Goal: Task Accomplishment & Management: Complete application form

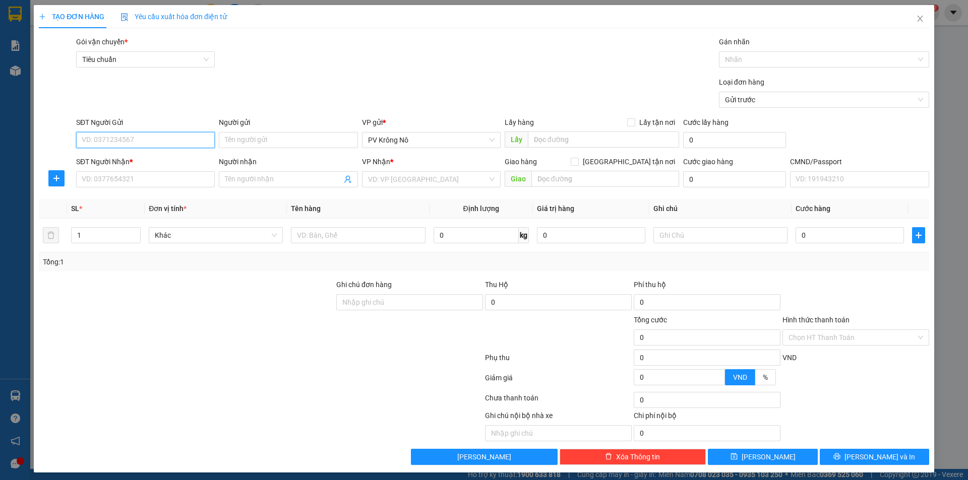
drag, startPoint x: 113, startPoint y: 143, endPoint x: 113, endPoint y: 133, distance: 10.6
click at [114, 141] on input "SĐT Người Gửi" at bounding box center [145, 140] width 139 height 16
drag, startPoint x: 131, startPoint y: 161, endPoint x: 140, endPoint y: 158, distance: 9.7
click at [131, 160] on div "0347590579 - CHỊ" at bounding box center [144, 160] width 125 height 11
type input "0347590579"
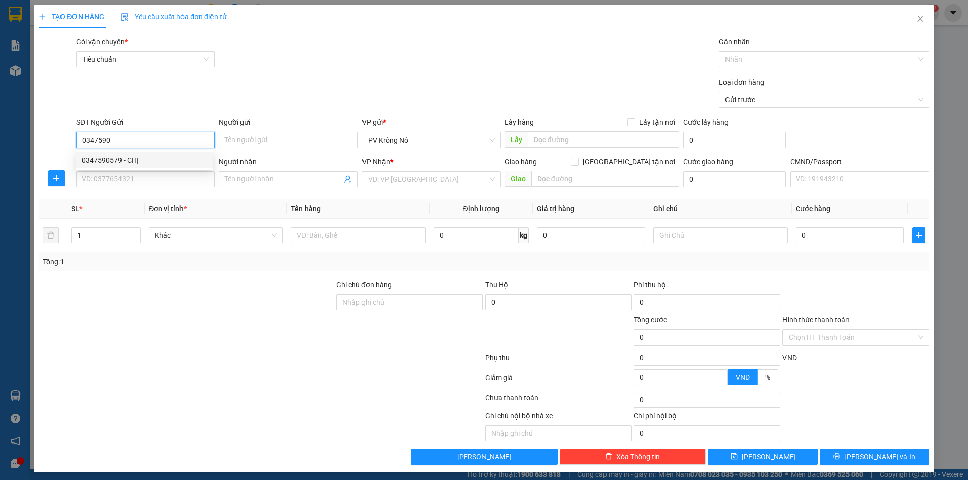
type input "CHỊ"
type input "0343712333"
type input "hào"
type input "0347590579"
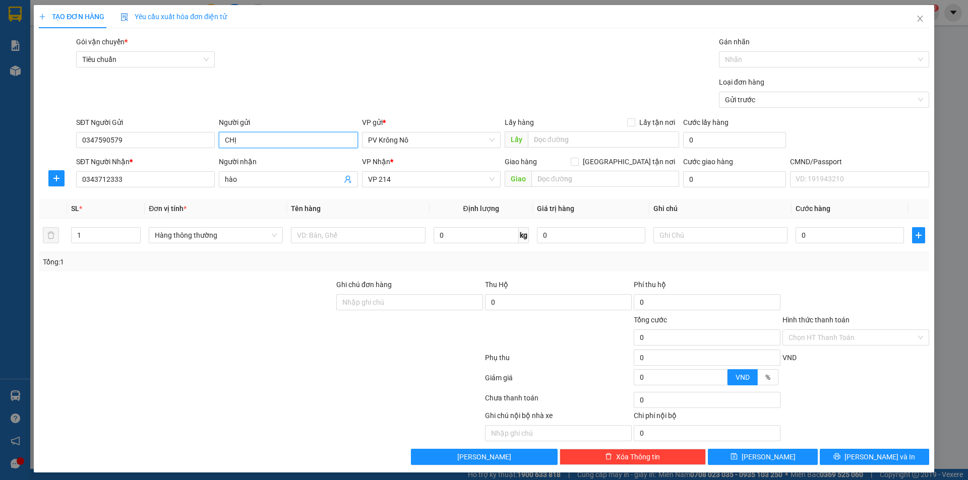
click at [255, 141] on input "CHỊ" at bounding box center [288, 140] width 139 height 16
type input "Chị tám"
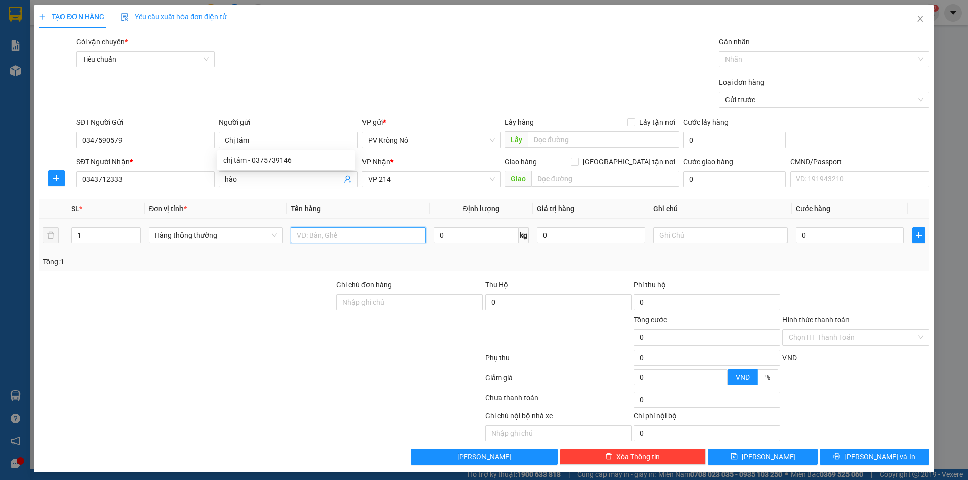
click at [319, 238] on input "text" at bounding box center [358, 235] width 134 height 16
type input "1pb gt"
click at [830, 236] on input "0" at bounding box center [849, 235] width 108 height 16
type input "03"
type input "3"
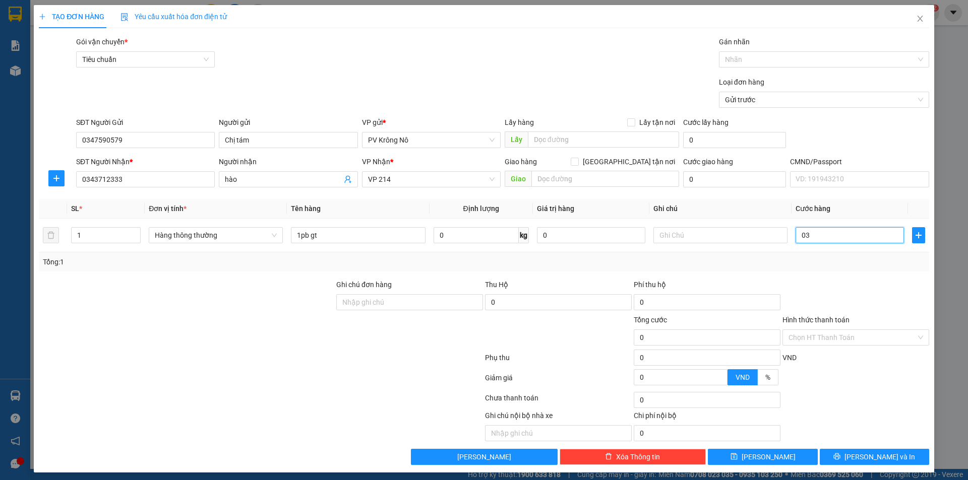
type input "3"
type input "030"
type input "30"
type input "0.300"
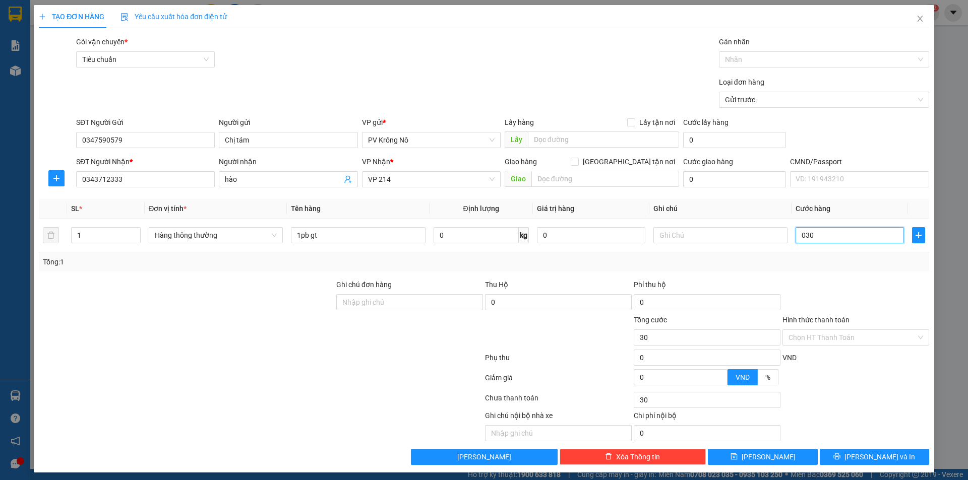
type input "300"
type input "03.000"
type input "3.000"
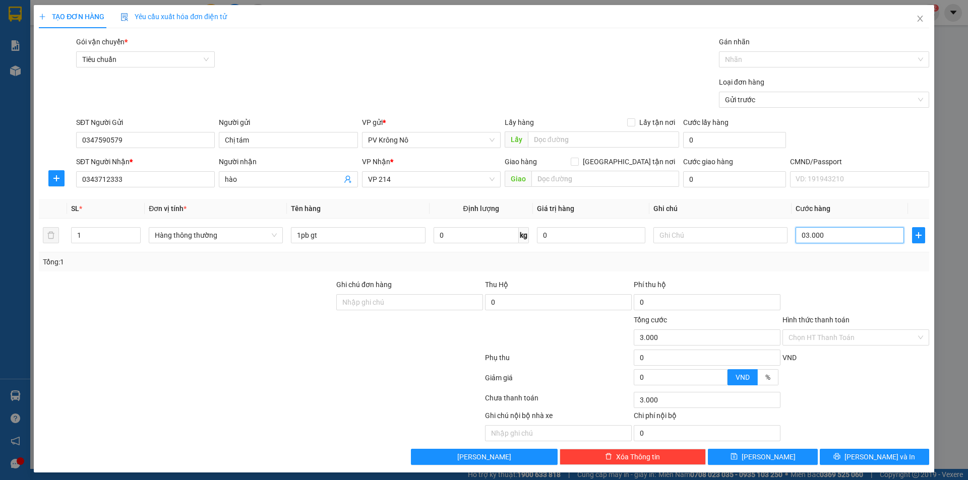
type input "030.000"
type input "30.000"
click at [820, 332] on input "Hình thức thanh toán" at bounding box center [851, 337] width 127 height 15
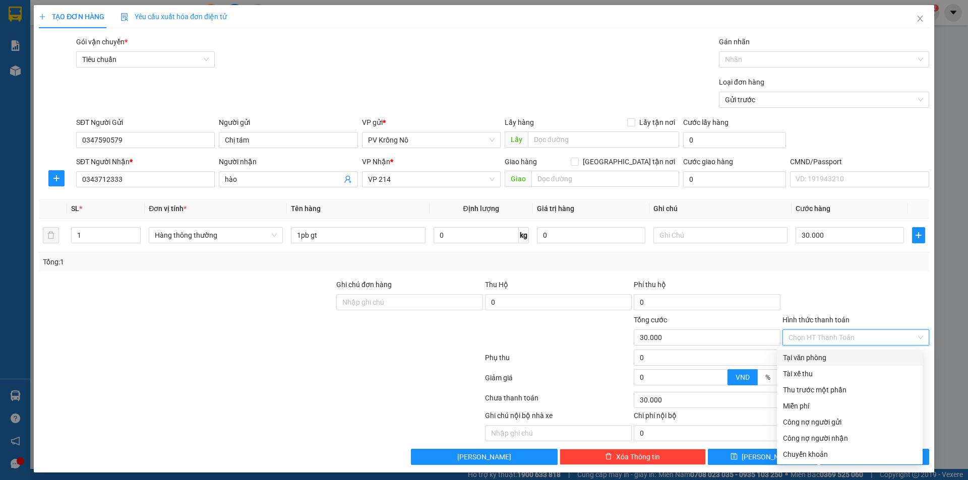
click at [798, 358] on div "Tại văn phòng" at bounding box center [850, 357] width 134 height 11
type input "0"
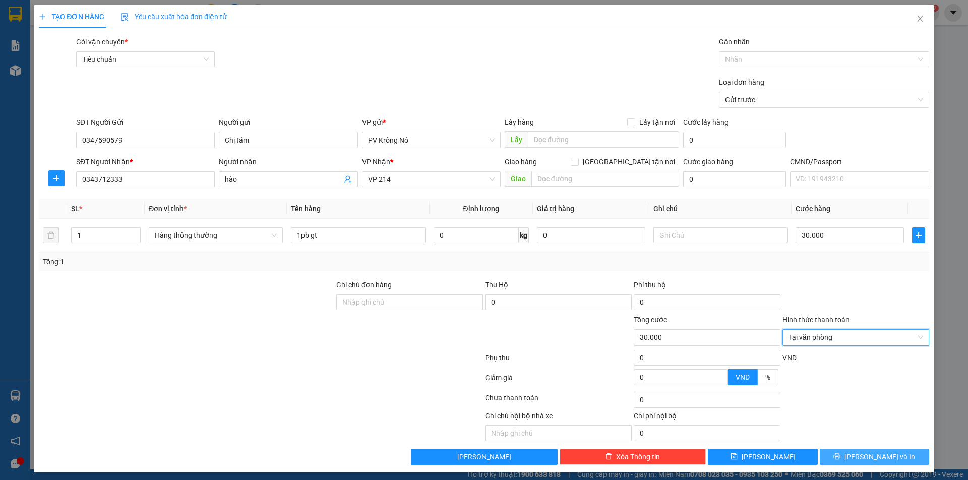
click at [869, 457] on span "[PERSON_NAME] và In" at bounding box center [879, 457] width 71 height 11
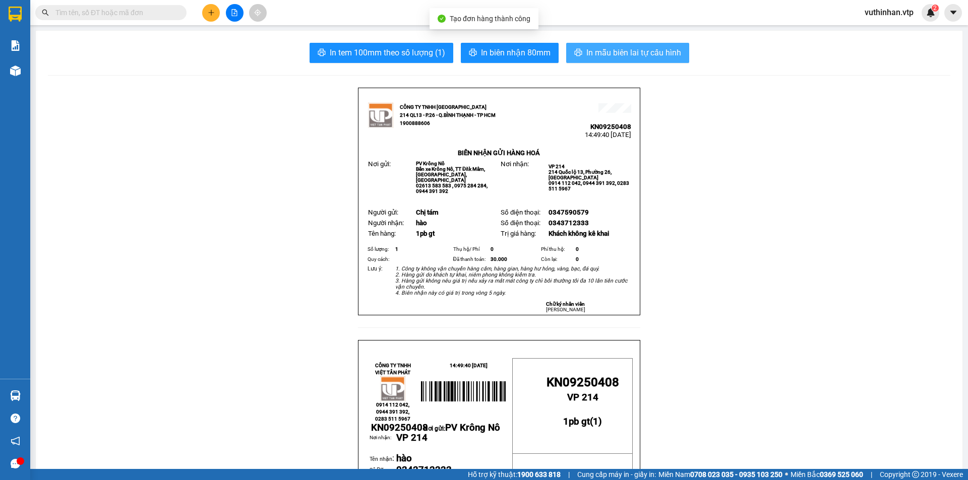
click at [586, 48] on span "In mẫu biên lai tự cấu hình" at bounding box center [633, 52] width 95 height 13
click at [580, 54] on button "In mẫu biên lai tự cấu hình" at bounding box center [627, 53] width 123 height 20
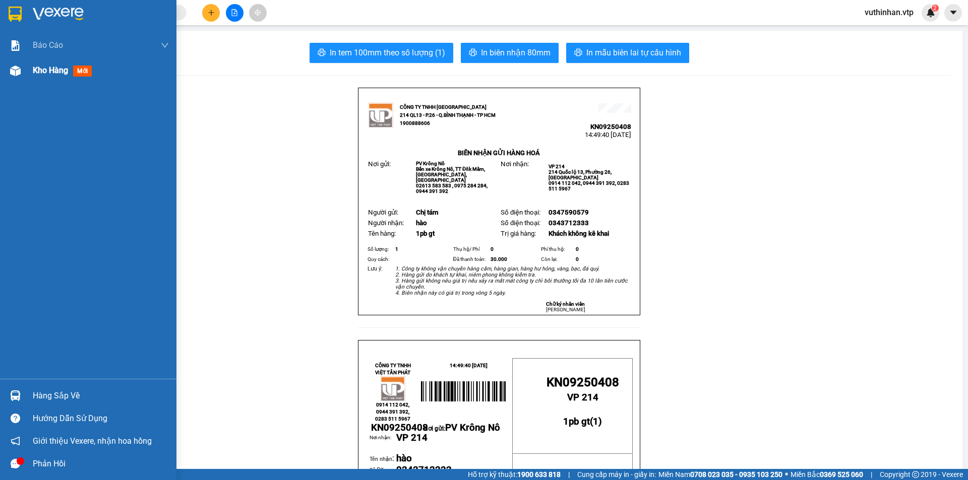
click at [25, 76] on div "Kho hàng mới" at bounding box center [88, 70] width 176 height 25
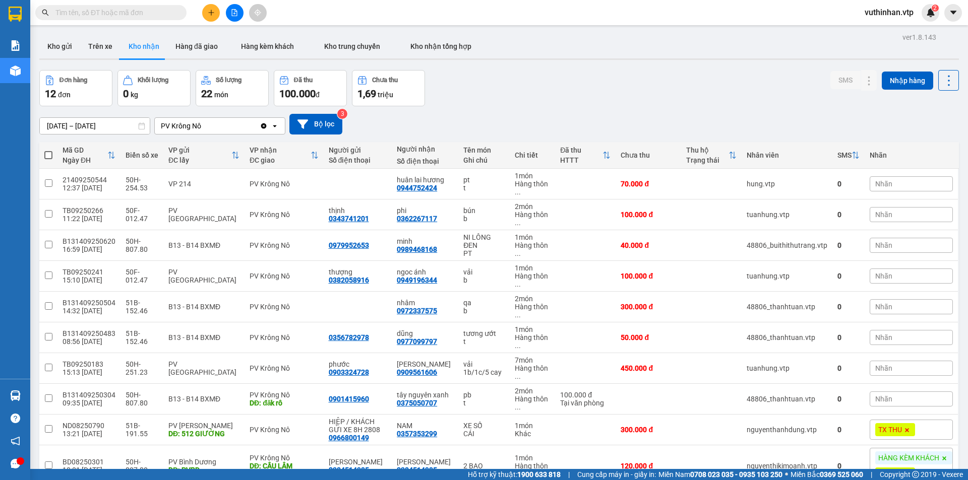
click at [212, 15] on icon "plus" at bounding box center [211, 12] width 7 height 7
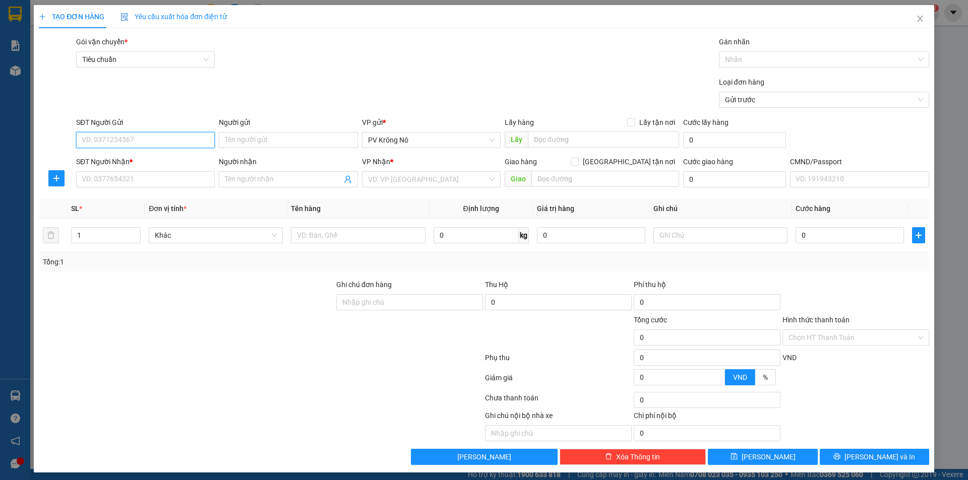
click at [118, 136] on input "SĐT Người Gửi" at bounding box center [145, 140] width 139 height 16
paste input "0965961356"
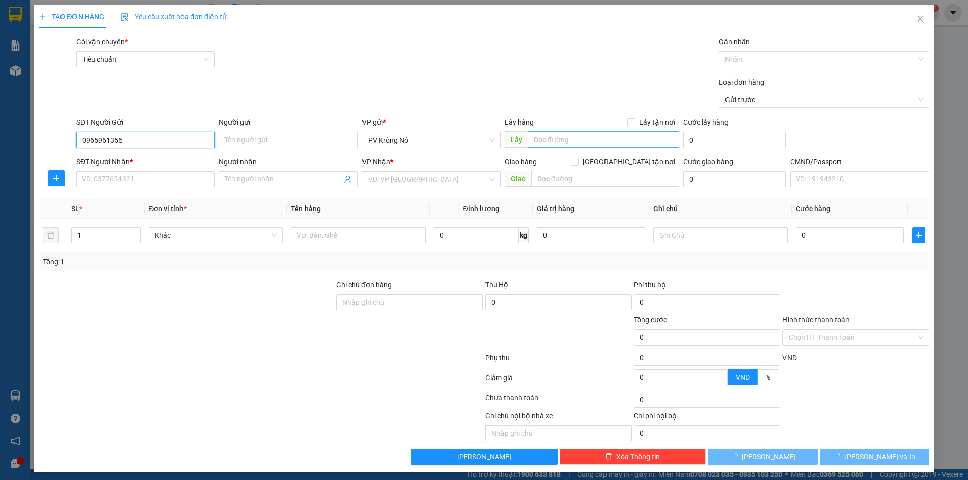
type input "0965961356"
click at [577, 142] on input "text" at bounding box center [603, 140] width 151 height 16
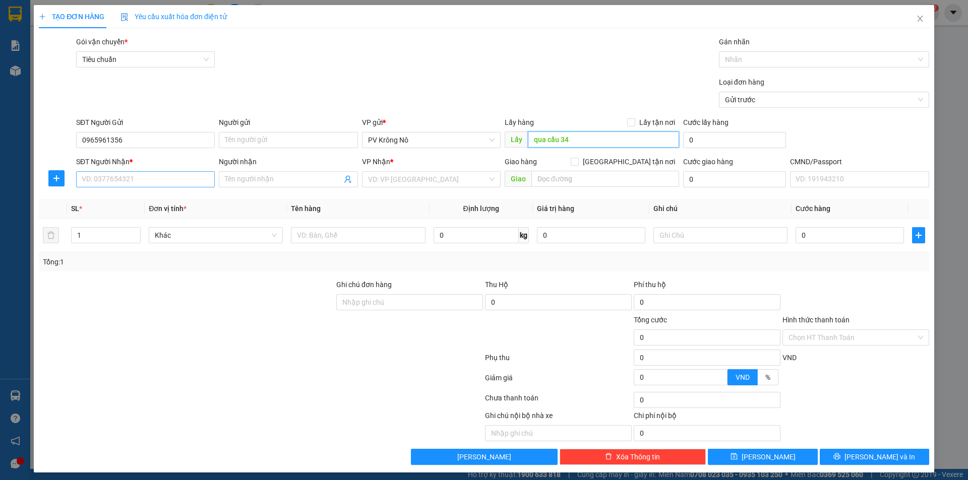
type input "qua cầu 34"
drag, startPoint x: 108, startPoint y: 178, endPoint x: 82, endPoint y: 169, distance: 27.6
click at [109, 177] on input "SĐT Người Nhận *" at bounding box center [145, 179] width 139 height 16
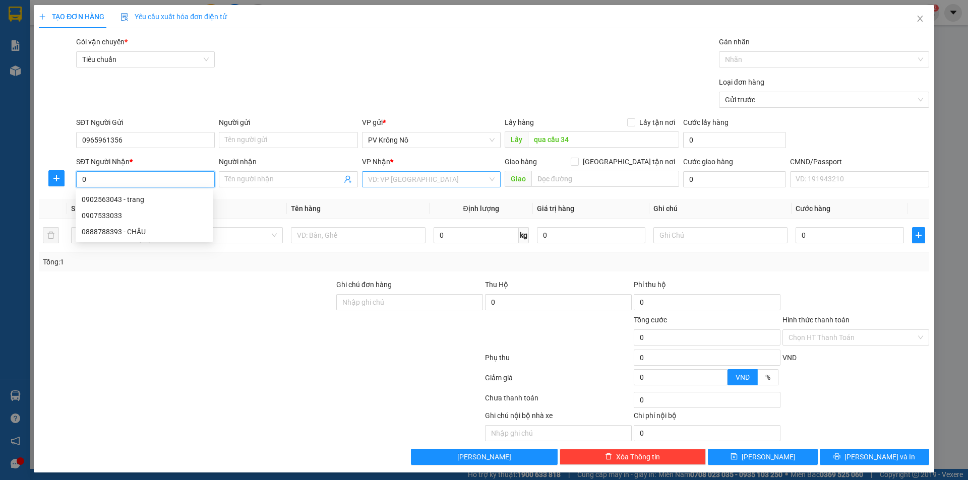
type input "0"
click at [396, 181] on input "search" at bounding box center [427, 179] width 119 height 15
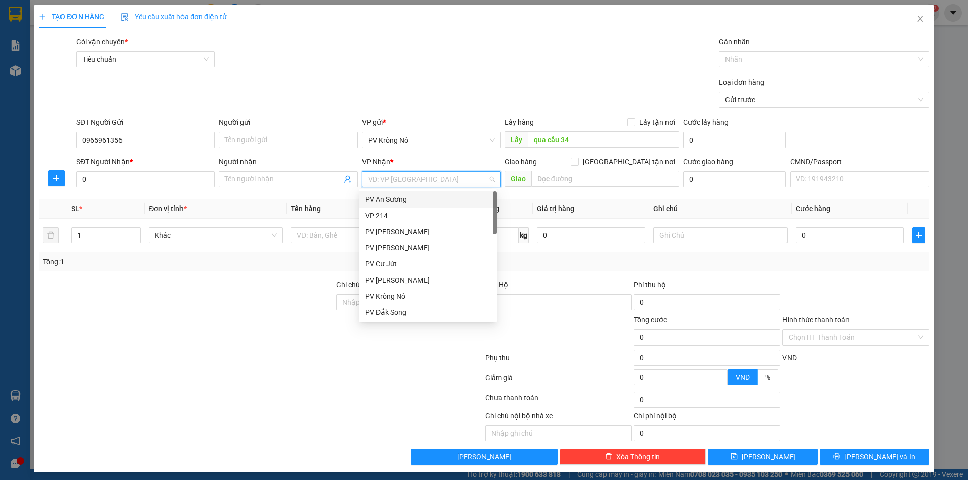
type input "2"
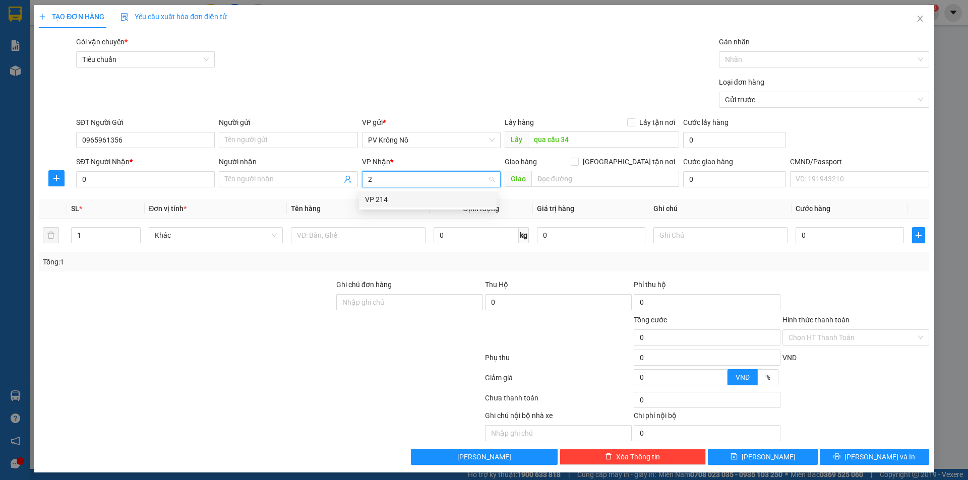
click at [385, 201] on div "VP 214" at bounding box center [427, 199] width 125 height 11
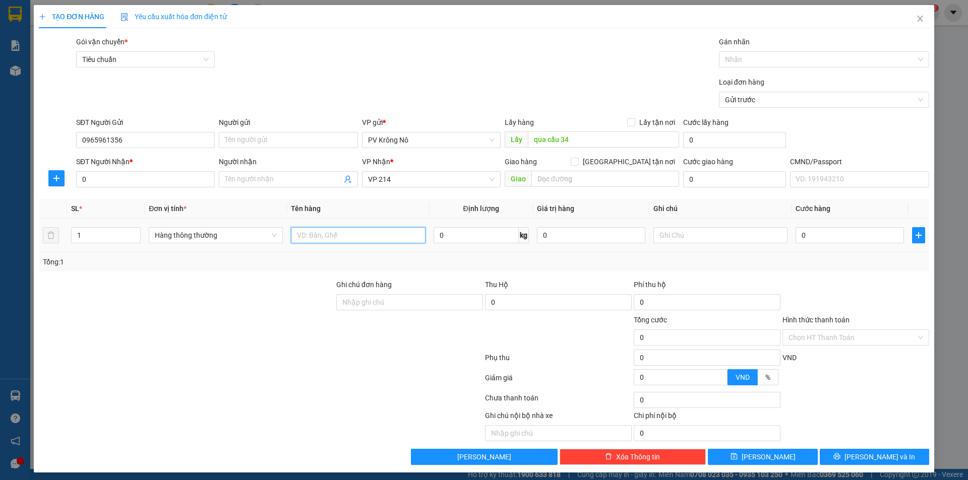
click at [303, 235] on input "text" at bounding box center [358, 235] width 134 height 16
type input "150kg bơ"
click at [814, 233] on input "0" at bounding box center [849, 235] width 108 height 16
type input "02"
type input "2"
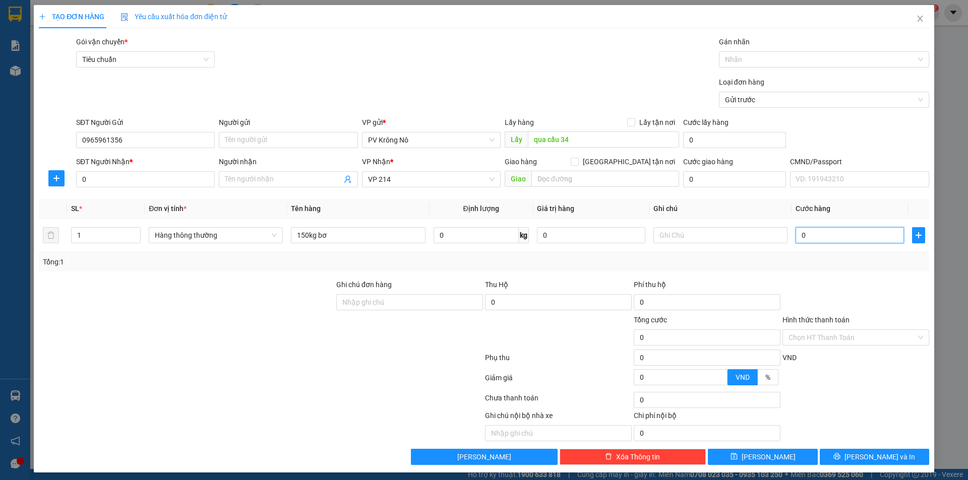
type input "2"
type input "023"
type input "23"
type input "0.230"
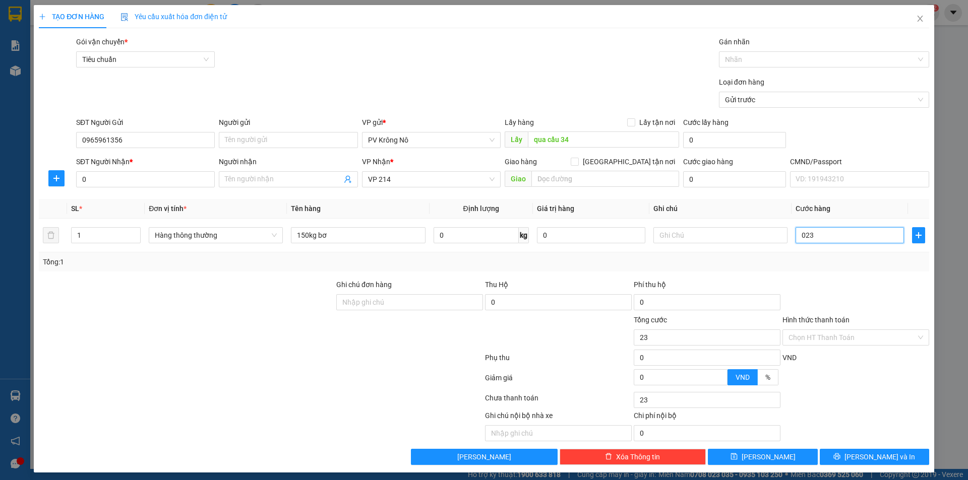
type input "230"
type input "02.300"
type input "2.300"
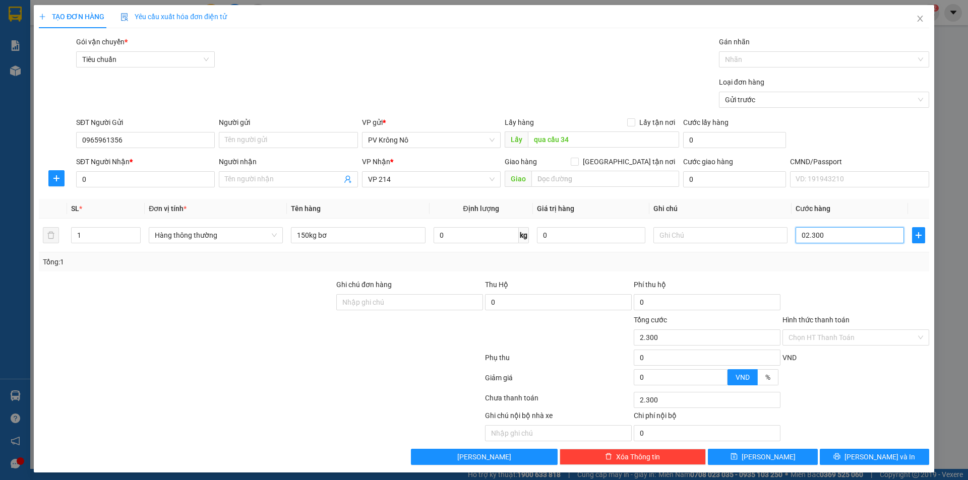
type input "023.000"
type input "23.000"
type input "0.230.000"
type input "230.000"
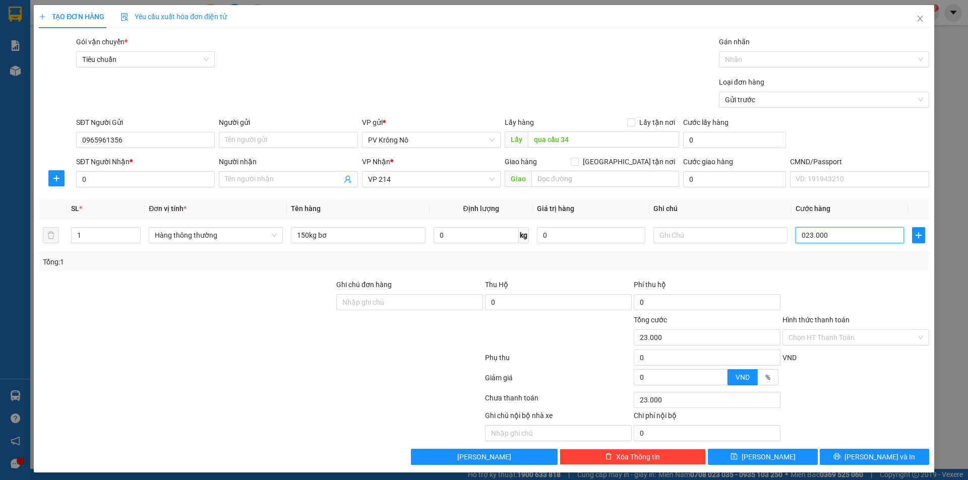
type input "230.000"
click at [92, 177] on input "0" at bounding box center [145, 179] width 139 height 16
click at [916, 18] on icon "close" at bounding box center [920, 19] width 8 height 8
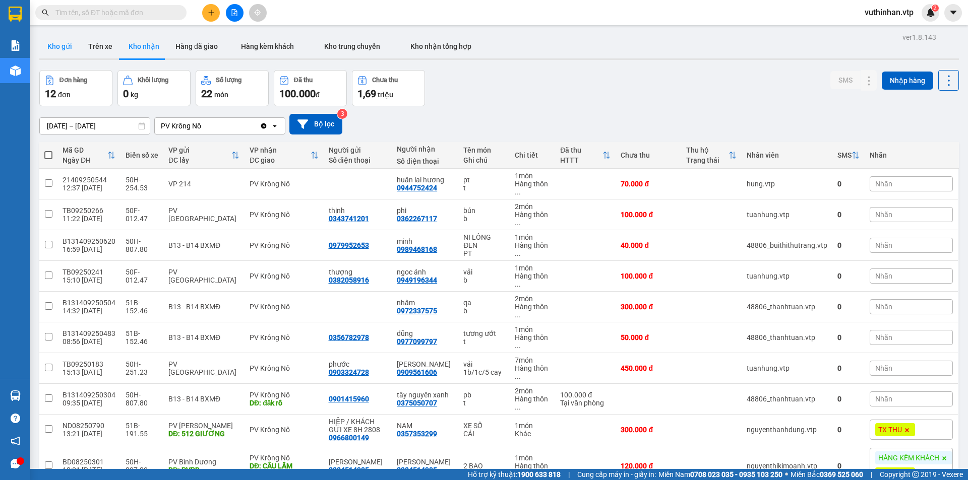
click at [73, 45] on button "Kho gửi" at bounding box center [59, 46] width 41 height 24
